Goal: Task Accomplishment & Management: Complete application form

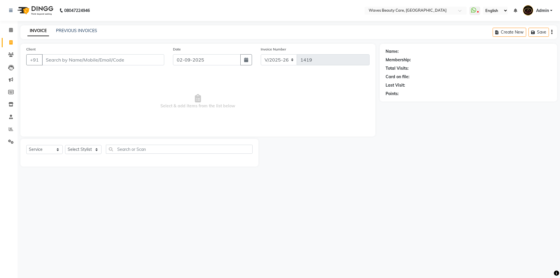
select select "5946"
select select "service"
click at [130, 59] on input "Client" at bounding box center [103, 59] width 122 height 11
type input "8525948600"
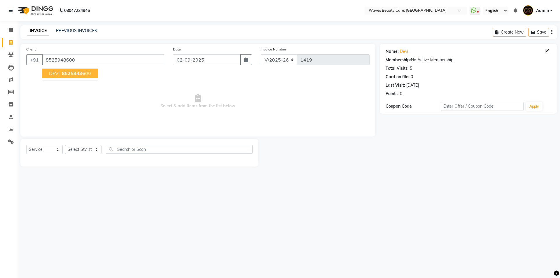
click at [59, 73] on span "DEVI" at bounding box center [54, 73] width 11 height 6
click at [86, 150] on select "Select Stylist ANJU DIVYA Yoganandhi [PERSON_NAME]" at bounding box center [83, 149] width 36 height 9
select select "66638"
click at [65, 145] on select "Select Stylist ANJU DIVYA Yoganandhi [PERSON_NAME]" at bounding box center [83, 149] width 36 height 9
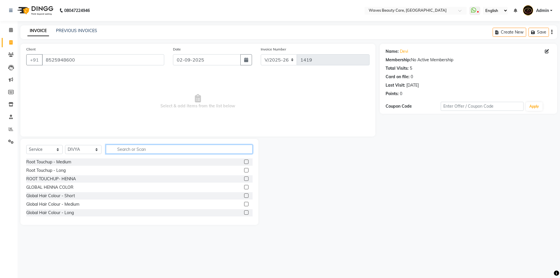
click at [134, 149] on input "text" at bounding box center [179, 149] width 147 height 9
type input "WAX"
click at [244, 212] on label at bounding box center [246, 212] width 4 height 4
click at [244, 212] on input "checkbox" at bounding box center [246, 213] width 4 height 4
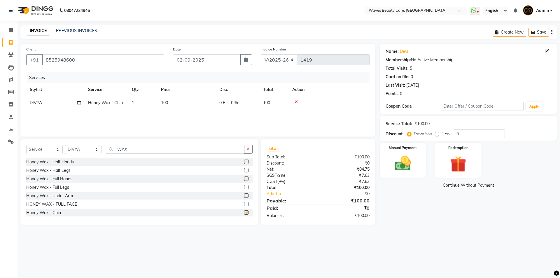
checkbox input "false"
click at [405, 165] on img at bounding box center [403, 163] width 27 height 19
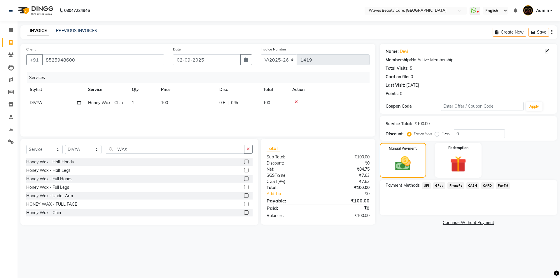
click at [443, 186] on span "GPay" at bounding box center [439, 185] width 12 height 7
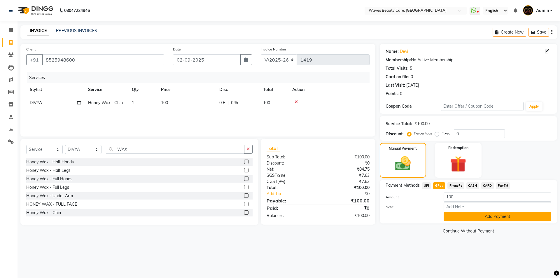
click at [457, 216] on button "Add Payment" at bounding box center [498, 216] width 108 height 9
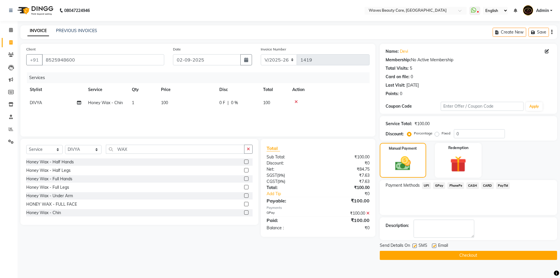
click at [452, 256] on button "Checkout" at bounding box center [468, 255] width 177 height 9
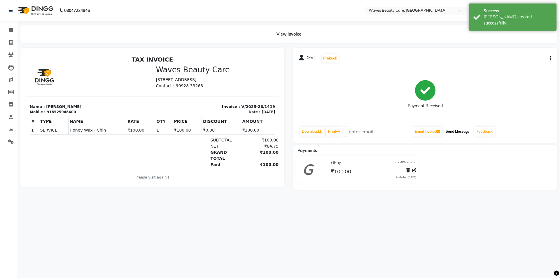
click at [468, 130] on button "Send Message" at bounding box center [458, 132] width 29 height 10
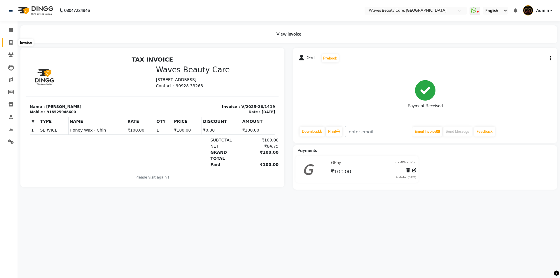
click at [10, 44] on icon at bounding box center [10, 42] width 3 height 4
select select "service"
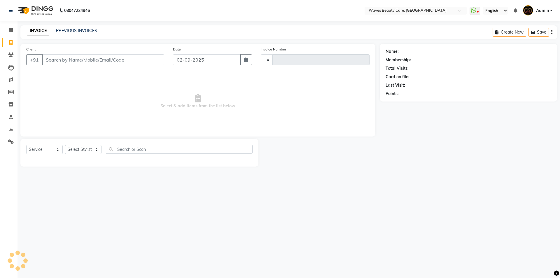
type input "1420"
select select "5946"
click at [73, 53] on div "Client +91" at bounding box center [95, 58] width 147 height 24
click at [74, 60] on input "Client" at bounding box center [103, 59] width 122 height 11
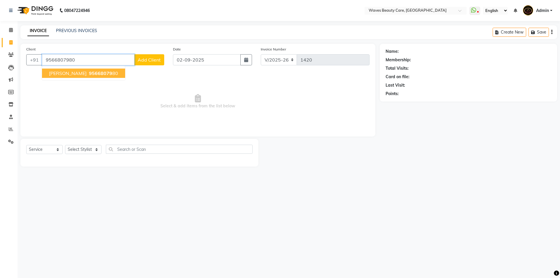
type input "9566807980"
drag, startPoint x: 72, startPoint y: 76, endPoint x: 68, endPoint y: 75, distance: 4.5
click at [69, 76] on button "[PERSON_NAME] 95668079 80" at bounding box center [83, 73] width 83 height 9
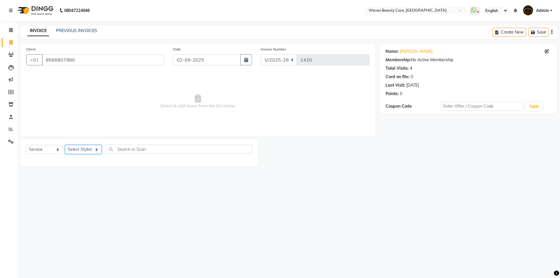
click at [86, 149] on select "Select Stylist ANJU DIVYA Yoganandhi [PERSON_NAME]" at bounding box center [83, 149] width 36 height 9
select select "42275"
click at [65, 145] on select "Select Stylist ANJU DIVYA Yoganandhi [PERSON_NAME]" at bounding box center [83, 149] width 36 height 9
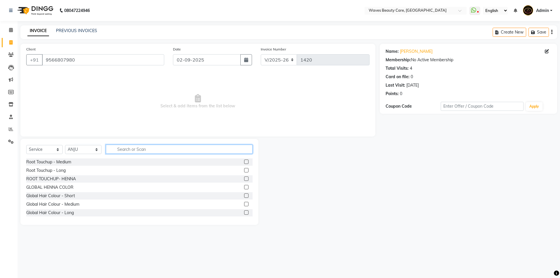
click at [116, 151] on input "text" at bounding box center [179, 149] width 147 height 9
type input "THRE"
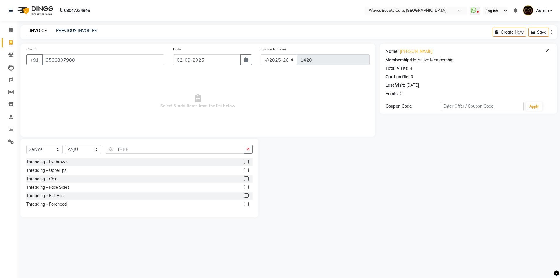
click at [248, 161] on label at bounding box center [246, 162] width 4 height 4
click at [248, 161] on input "checkbox" at bounding box center [246, 162] width 4 height 4
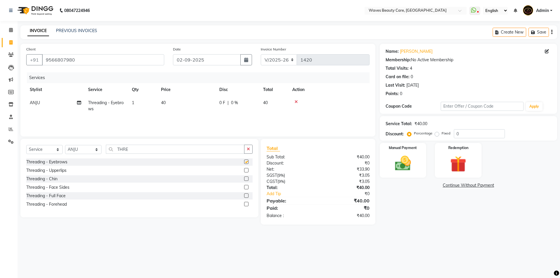
checkbox input "false"
click at [399, 171] on img at bounding box center [403, 163] width 27 height 19
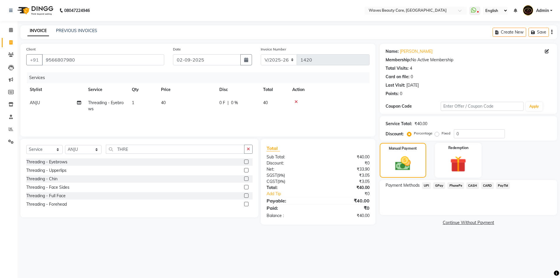
click at [441, 186] on span "GPay" at bounding box center [439, 185] width 12 height 7
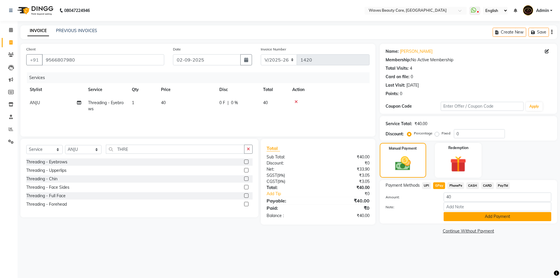
click at [453, 216] on button "Add Payment" at bounding box center [498, 216] width 108 height 9
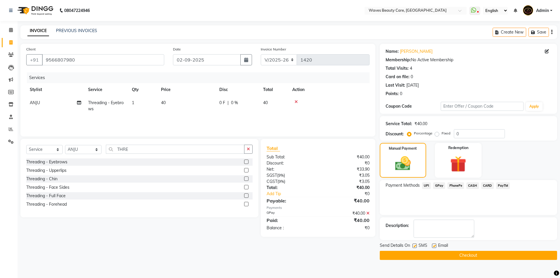
click at [463, 256] on button "Checkout" at bounding box center [468, 255] width 177 height 9
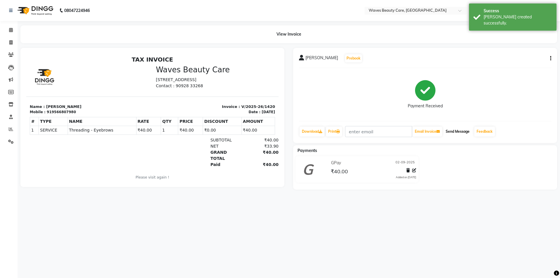
click at [461, 131] on button "Send Message" at bounding box center [458, 132] width 29 height 10
click at [9, 40] on span at bounding box center [11, 42] width 10 height 7
select select "service"
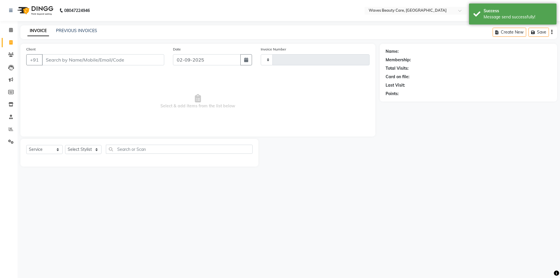
type input "1421"
select select "5946"
click at [63, 63] on input "Client" at bounding box center [103, 59] width 122 height 11
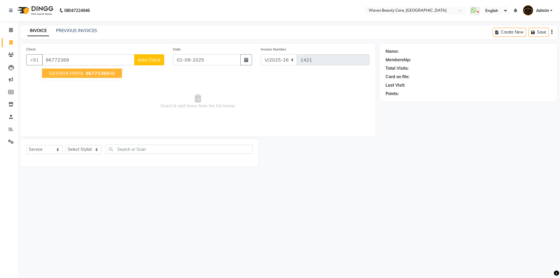
click at [82, 76] on button "SATHIYA PRIYA 96772369 48" at bounding box center [82, 73] width 80 height 9
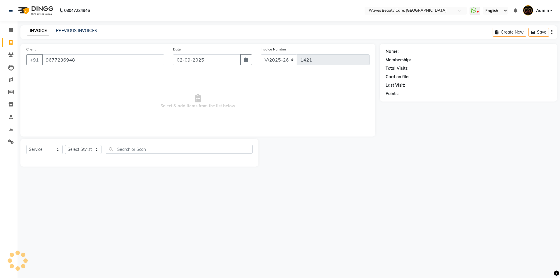
type input "9677236948"
click at [84, 149] on select "Select Stylist ANJU DIVYA Yoganandhi [PERSON_NAME]" at bounding box center [83, 149] width 36 height 9
click at [65, 145] on select "Select Stylist ANJU DIVYA Yoganandhi [PERSON_NAME]" at bounding box center [83, 149] width 36 height 9
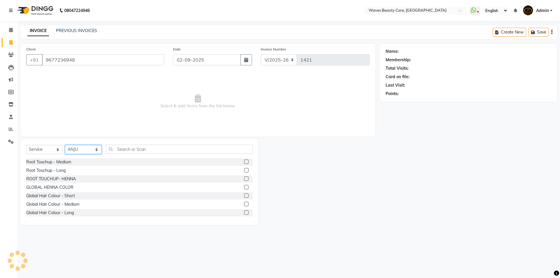
drag, startPoint x: 85, startPoint y: 150, endPoint x: 85, endPoint y: 154, distance: 3.5
click at [85, 151] on select "Select Stylist ANJU DIVYA Yoganandhi [PERSON_NAME]" at bounding box center [83, 149] width 36 height 9
select select "66638"
click at [65, 145] on select "Select Stylist ANJU DIVYA Yoganandhi [PERSON_NAME]" at bounding box center [83, 149] width 36 height 9
drag, startPoint x: 156, startPoint y: 151, endPoint x: 142, endPoint y: 139, distance: 18.5
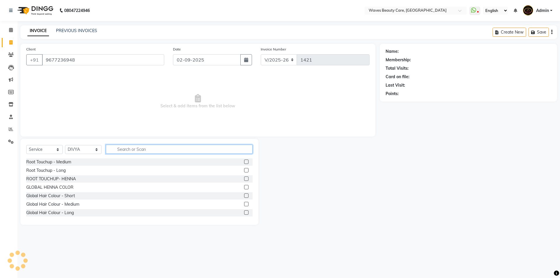
click at [156, 150] on input "text" at bounding box center [179, 149] width 147 height 9
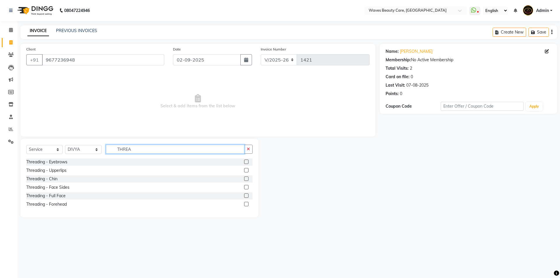
type input "THREA"
click at [247, 162] on label at bounding box center [246, 162] width 4 height 4
click at [247, 162] on input "checkbox" at bounding box center [246, 162] width 4 height 4
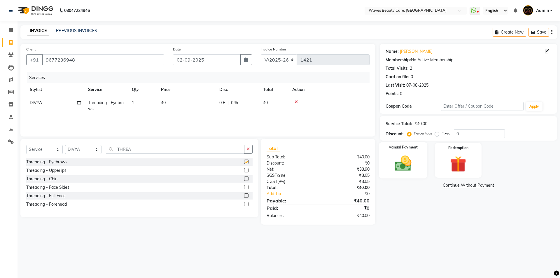
checkbox input "false"
click at [409, 156] on img at bounding box center [403, 163] width 27 height 19
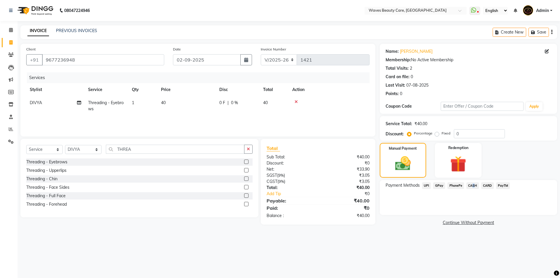
click at [472, 185] on span "CASH" at bounding box center [473, 185] width 13 height 7
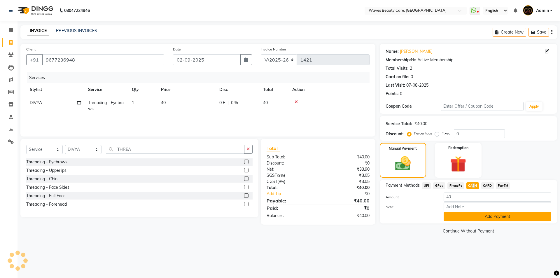
click at [476, 217] on button "Add Payment" at bounding box center [498, 216] width 108 height 9
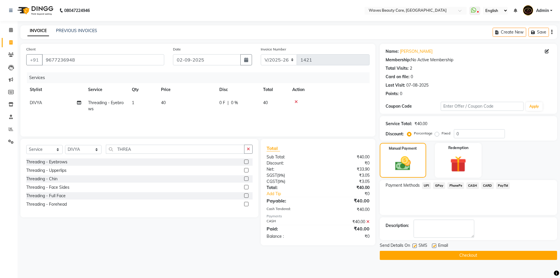
drag, startPoint x: 473, startPoint y: 249, endPoint x: 472, endPoint y: 256, distance: 7.1
click at [472, 256] on div "Send Details On SMS Email Checkout" at bounding box center [468, 252] width 177 height 18
click at [472, 256] on button "Checkout" at bounding box center [468, 255] width 177 height 9
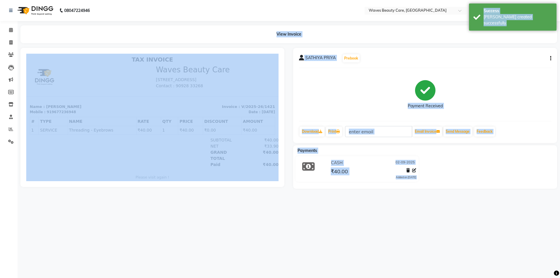
click at [413, 220] on div "08047224946 Select Location × Waves Beauty Care, Chengalpet Road WhatsApp Statu…" at bounding box center [280, 139] width 560 height 278
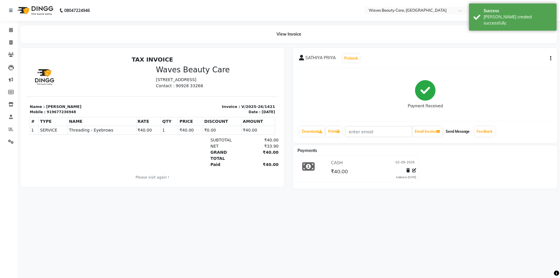
click at [461, 133] on button "Send Message" at bounding box center [458, 132] width 29 height 10
